Goal: Check status

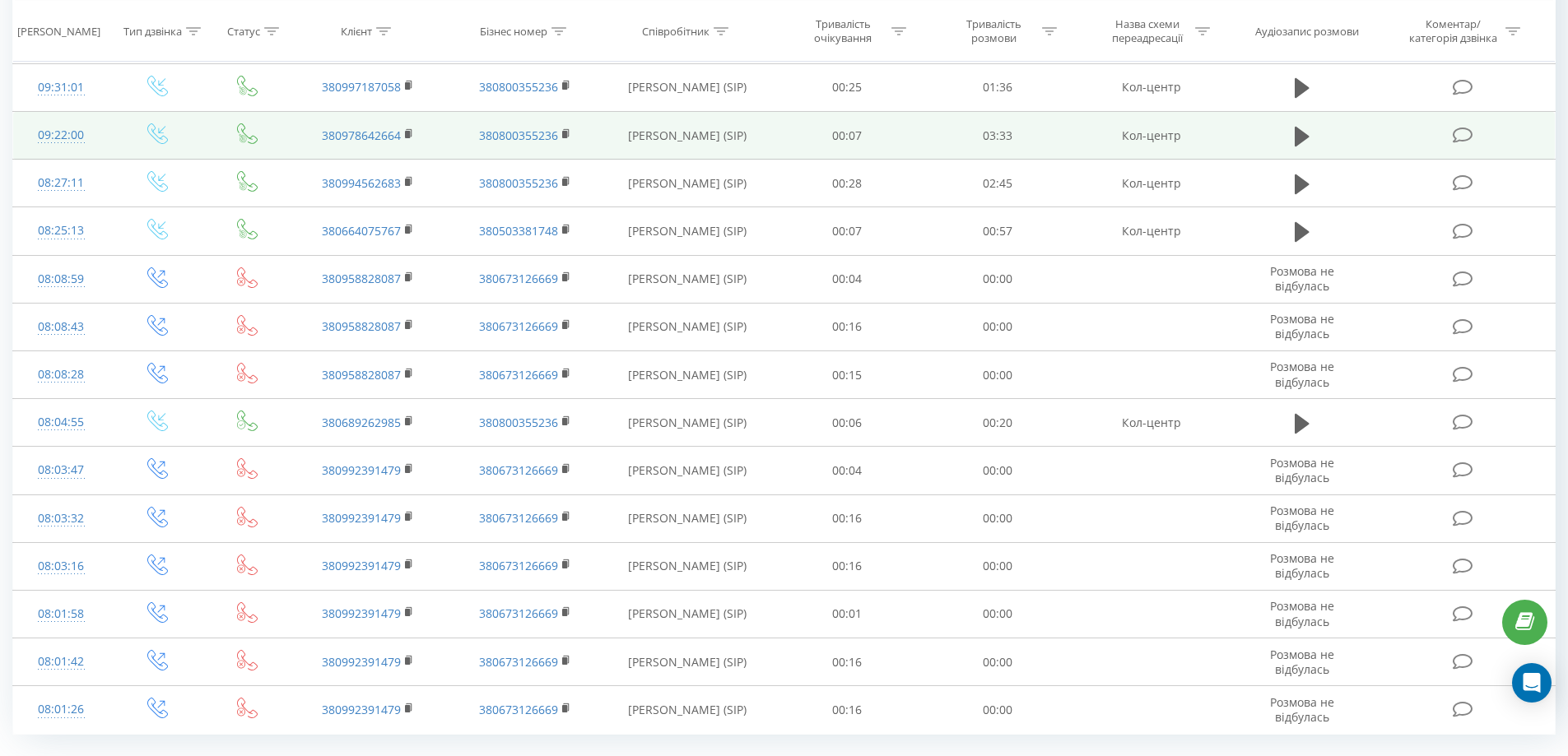
scroll to position [523, 0]
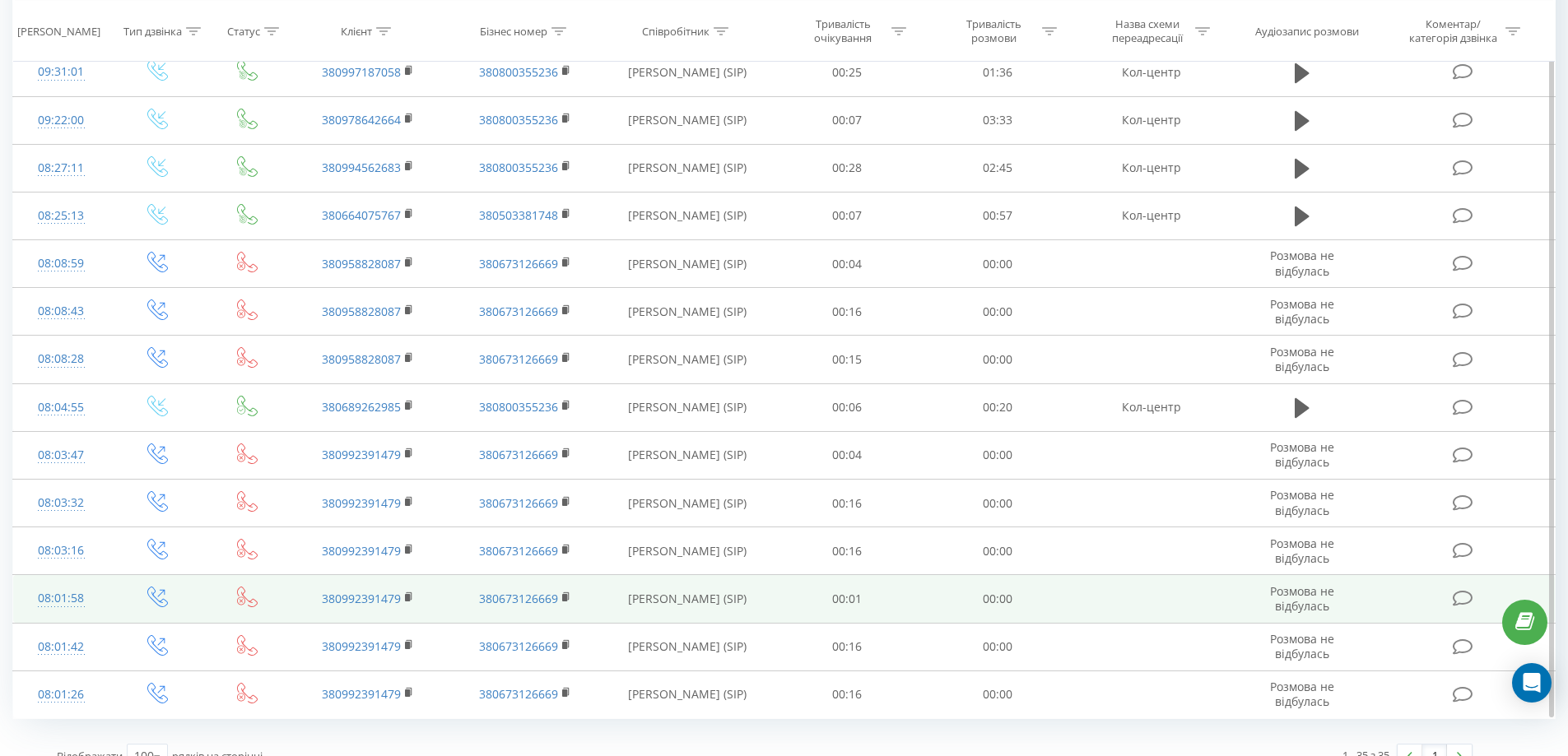
scroll to position [1228, 0]
